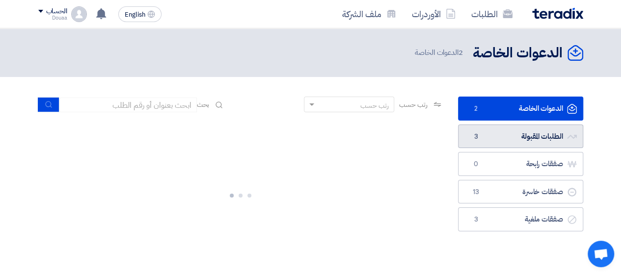
click at [514, 134] on link "الطلبات المقبولة الطلبات المقبولة 3" at bounding box center [520, 137] width 125 height 24
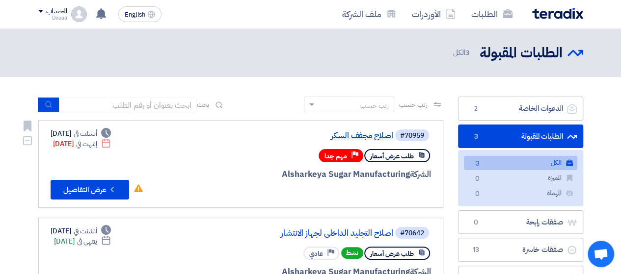
click at [345, 135] on link "اصلاح مجفف السكر" at bounding box center [295, 135] width 196 height 9
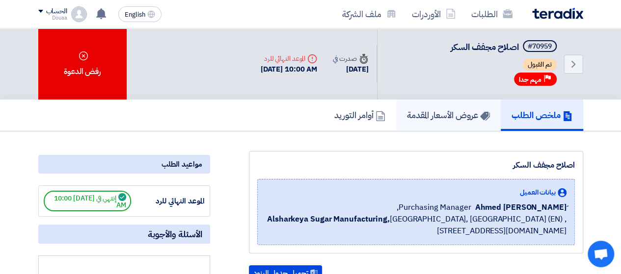
click at [460, 103] on link "عروض الأسعار المقدمة" at bounding box center [448, 115] width 104 height 31
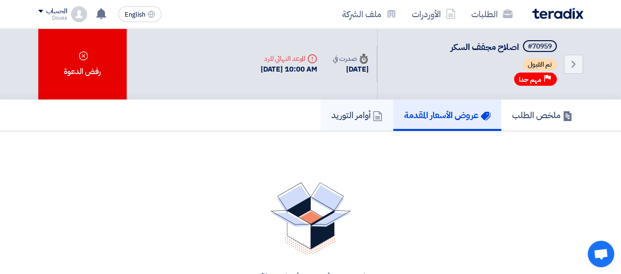
click at [353, 124] on link "أوامر التوريد" at bounding box center [356, 115] width 73 height 31
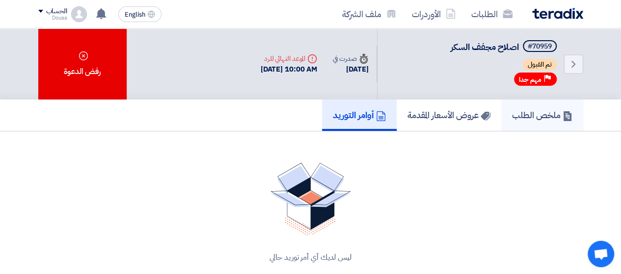
click at [533, 114] on h5 "ملخص الطلب" at bounding box center [542, 114] width 60 height 11
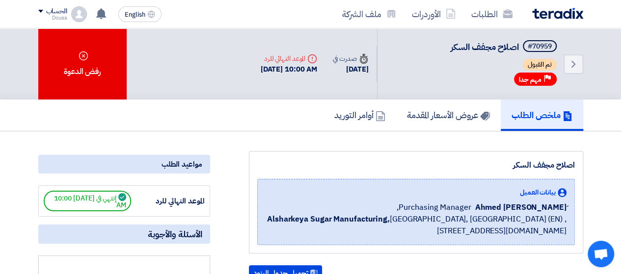
click at [278, 65] on div "[DATE] 10:00 AM" at bounding box center [289, 69] width 57 height 11
click at [267, 55] on div "Deadline الموعد النهائي للرد" at bounding box center [289, 58] width 57 height 10
drag, startPoint x: 267, startPoint y: 55, endPoint x: 267, endPoint y: 83, distance: 28.0
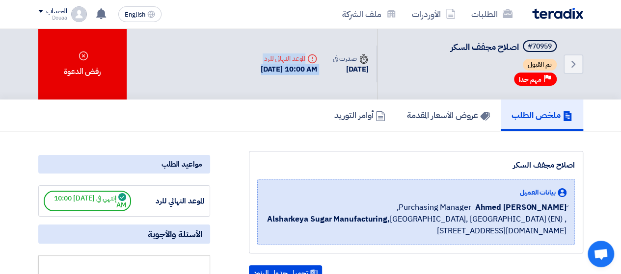
click at [267, 83] on div "Back #70959 اصلاح مجفف السكر تم القبول Priority مهم جدا Time صدرت في [DATE] Dea…" at bounding box center [418, 63] width 330 height 71
click at [269, 87] on div "Back #70959 اصلاح مجفف السكر تم القبول Priority مهم جدا Time صدرت في [DATE] Dea…" at bounding box center [418, 63] width 330 height 71
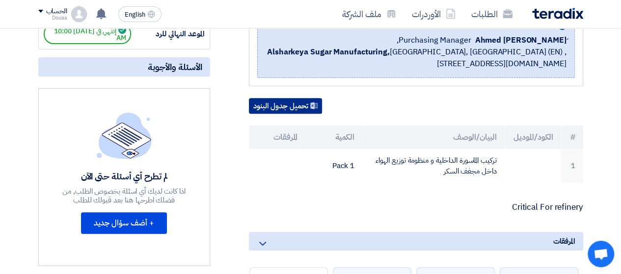
scroll to position [147, 0]
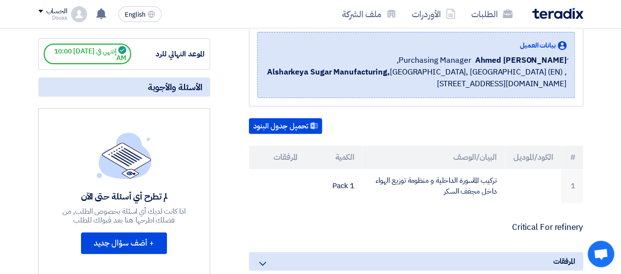
click at [423, 164] on th "البيان/الوصف" at bounding box center [433, 158] width 142 height 24
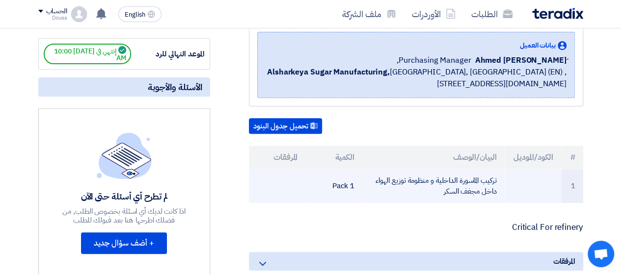
click at [420, 191] on td "تركيب الماسورة الداخلية و منظومة توزيع الهواء داخل مجفف السكر" at bounding box center [433, 186] width 142 height 34
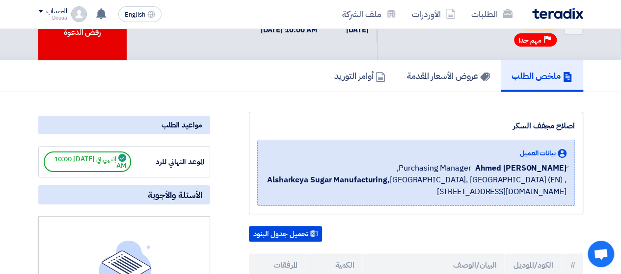
scroll to position [98, 0]
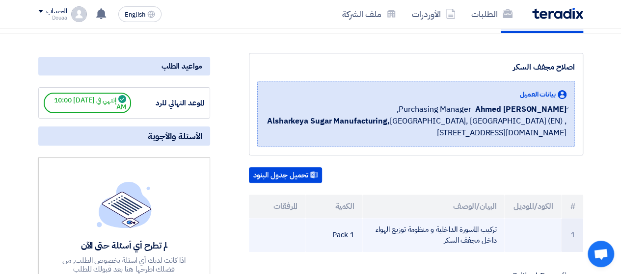
click at [437, 224] on td "تركيب الماسورة الداخلية و منظومة توزيع الهواء داخل مجفف السكر" at bounding box center [433, 235] width 142 height 34
click at [437, 225] on td "تركيب الماسورة الداخلية و منظومة توزيع الهواء داخل مجفف السكر" at bounding box center [433, 235] width 142 height 34
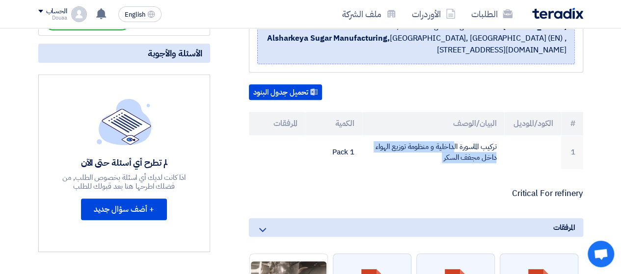
scroll to position [245, 0]
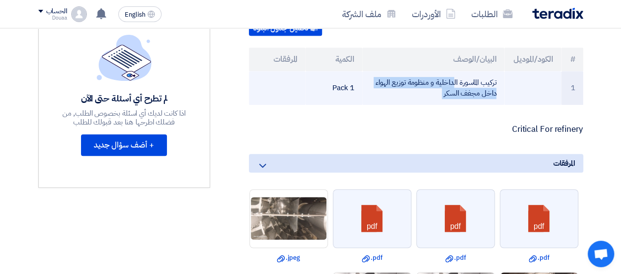
click at [443, 82] on td "تركيب الماسورة الداخلية و منظومة توزيع الهواء داخل مجفف السكر" at bounding box center [433, 88] width 142 height 34
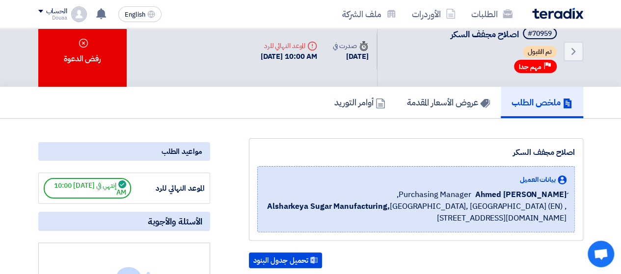
scroll to position [0, 0]
